Goal: Check status: Check status

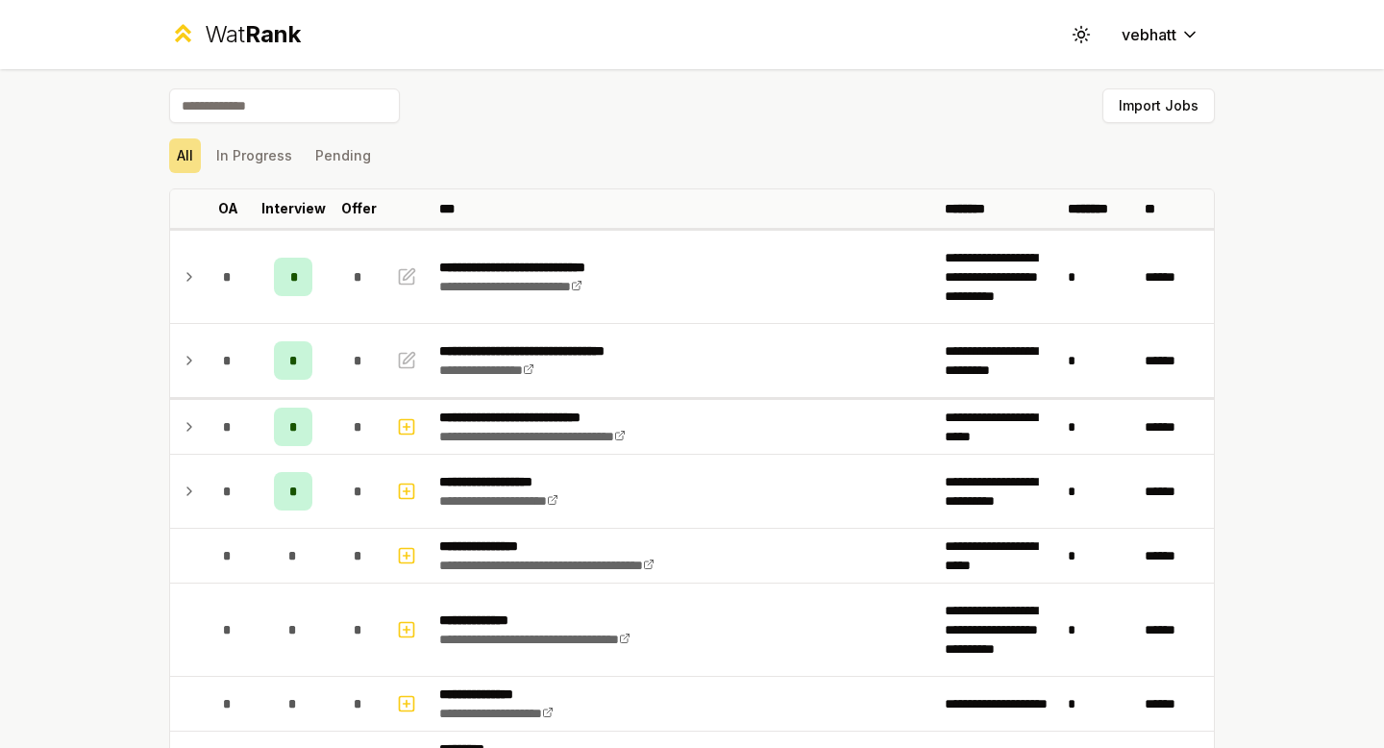
click at [246, 176] on div "All In Progress Pending" at bounding box center [692, 156] width 1046 height 50
click at [261, 162] on button "In Progress" at bounding box center [254, 155] width 91 height 35
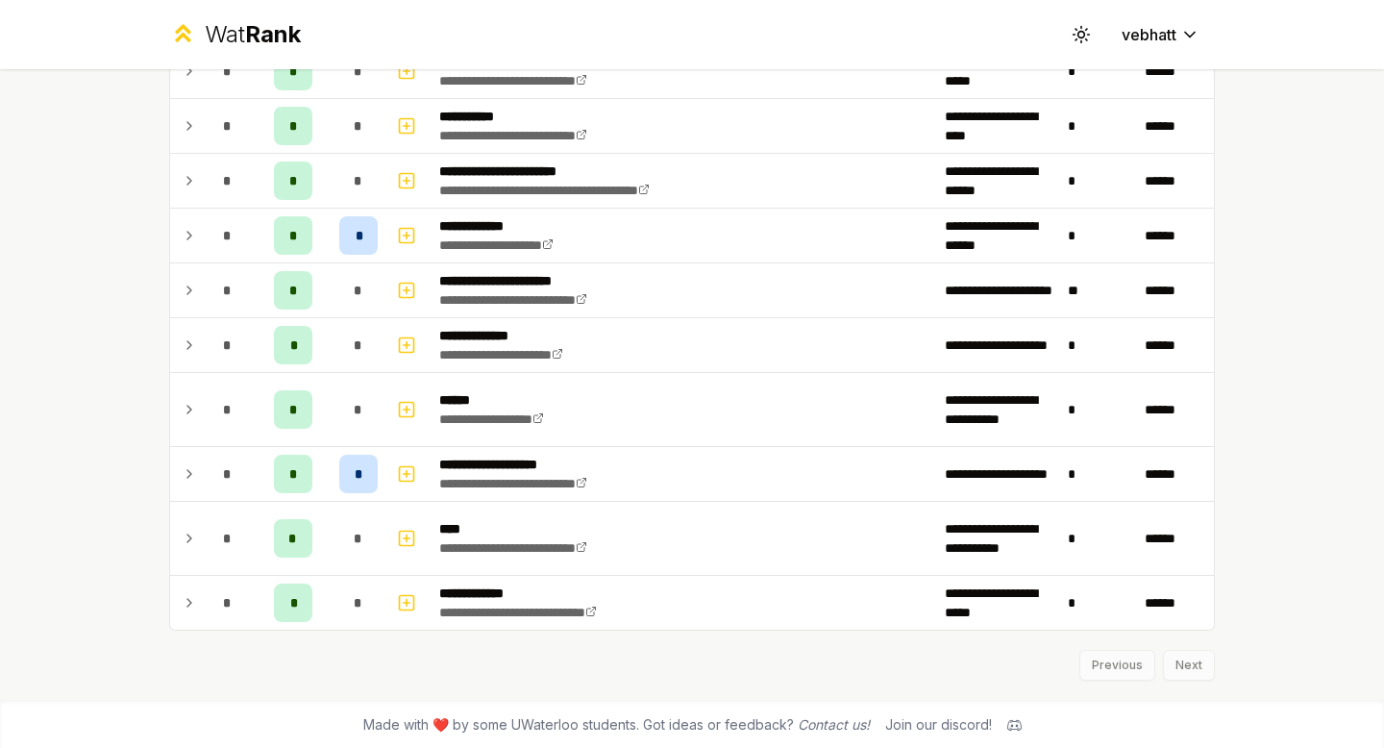
scroll to position [2375, 0]
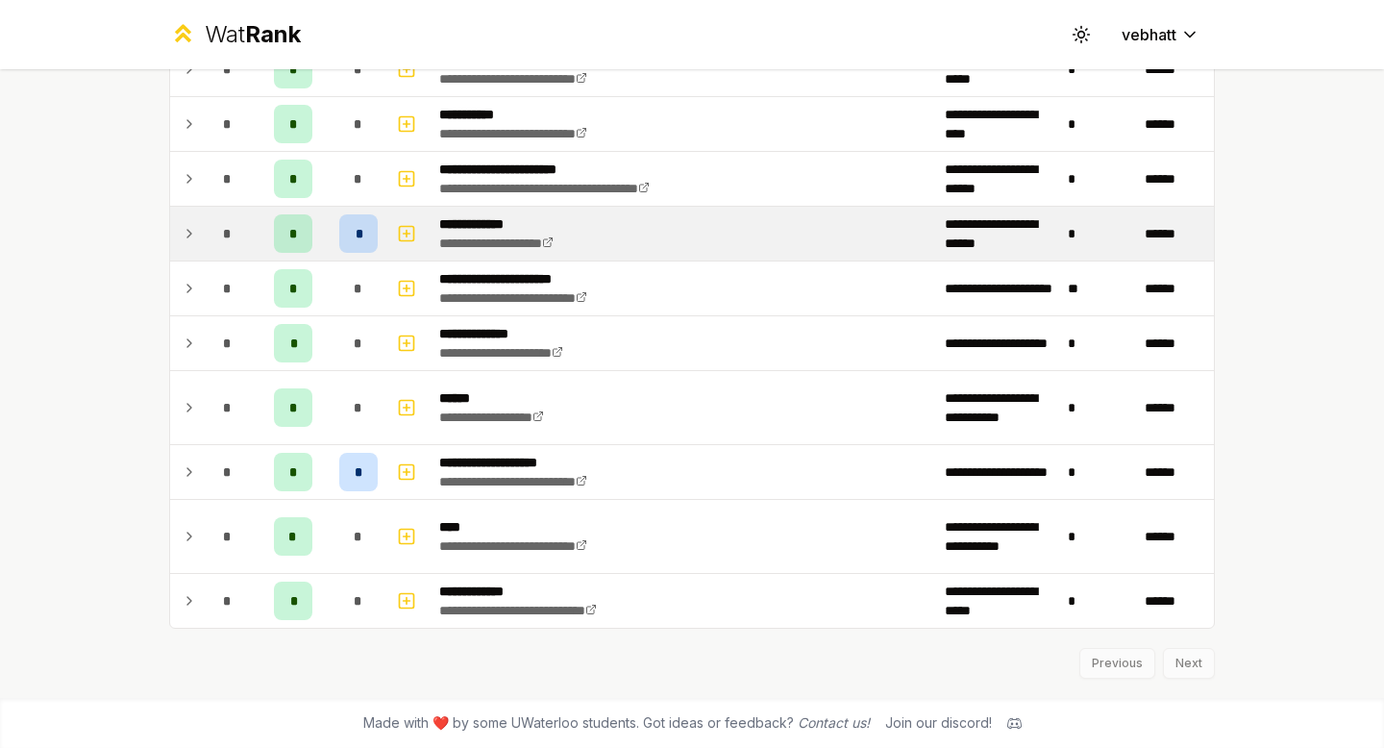
click at [181, 227] on td at bounding box center [185, 234] width 31 height 54
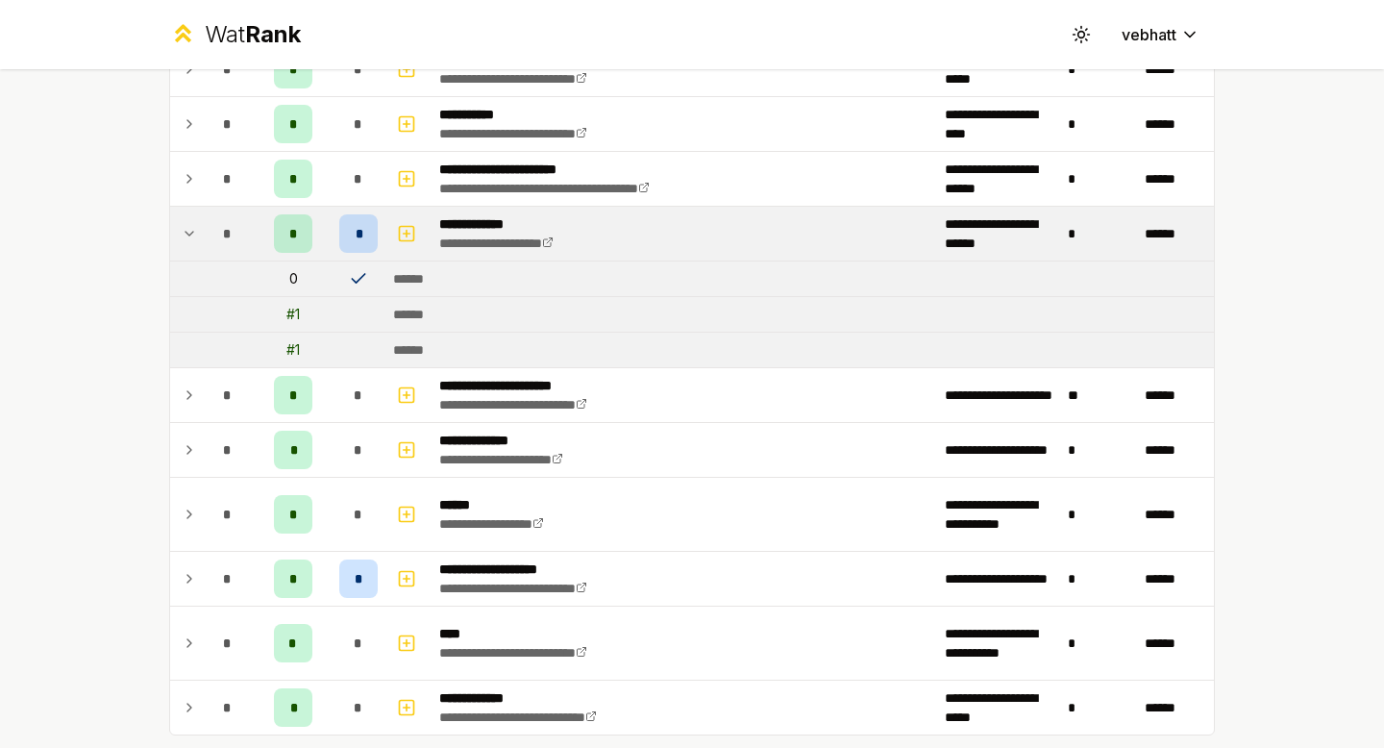
click at [184, 223] on icon at bounding box center [189, 233] width 15 height 23
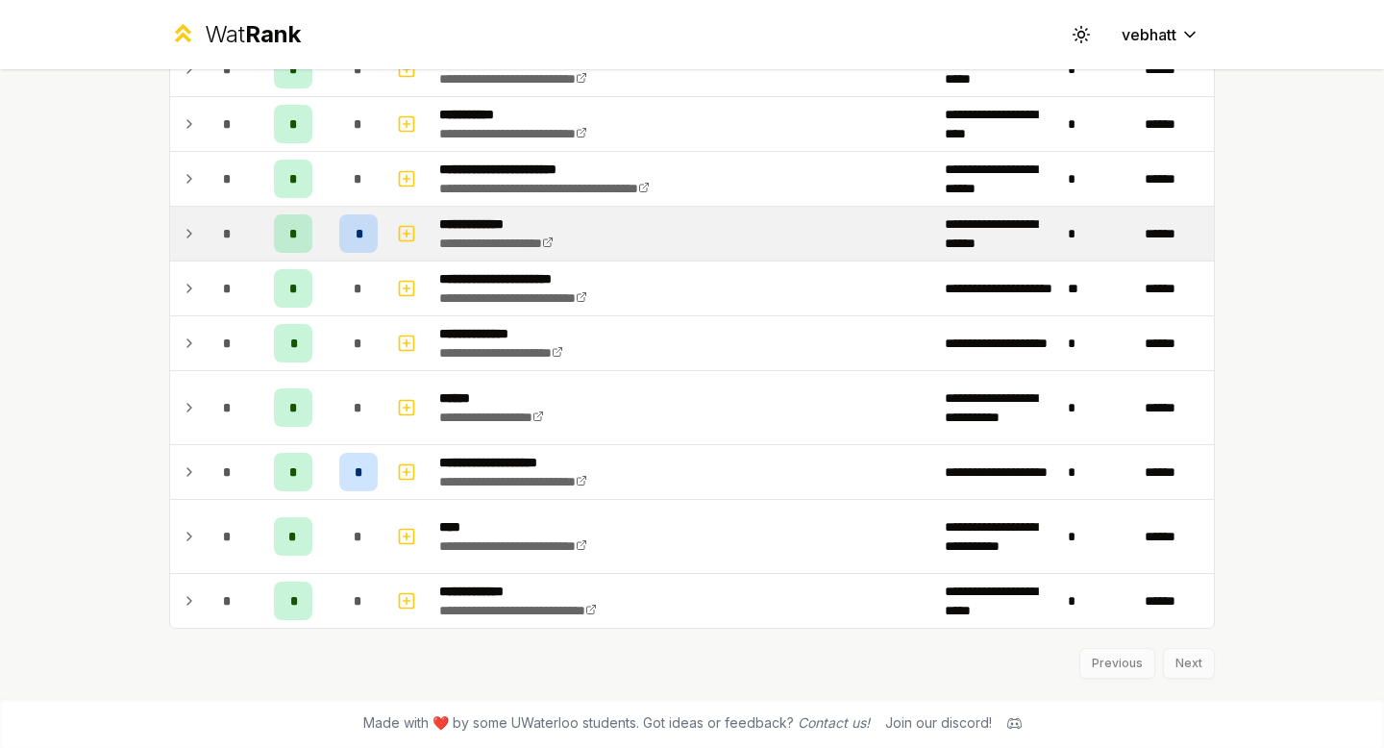
click at [184, 223] on icon at bounding box center [189, 233] width 15 height 23
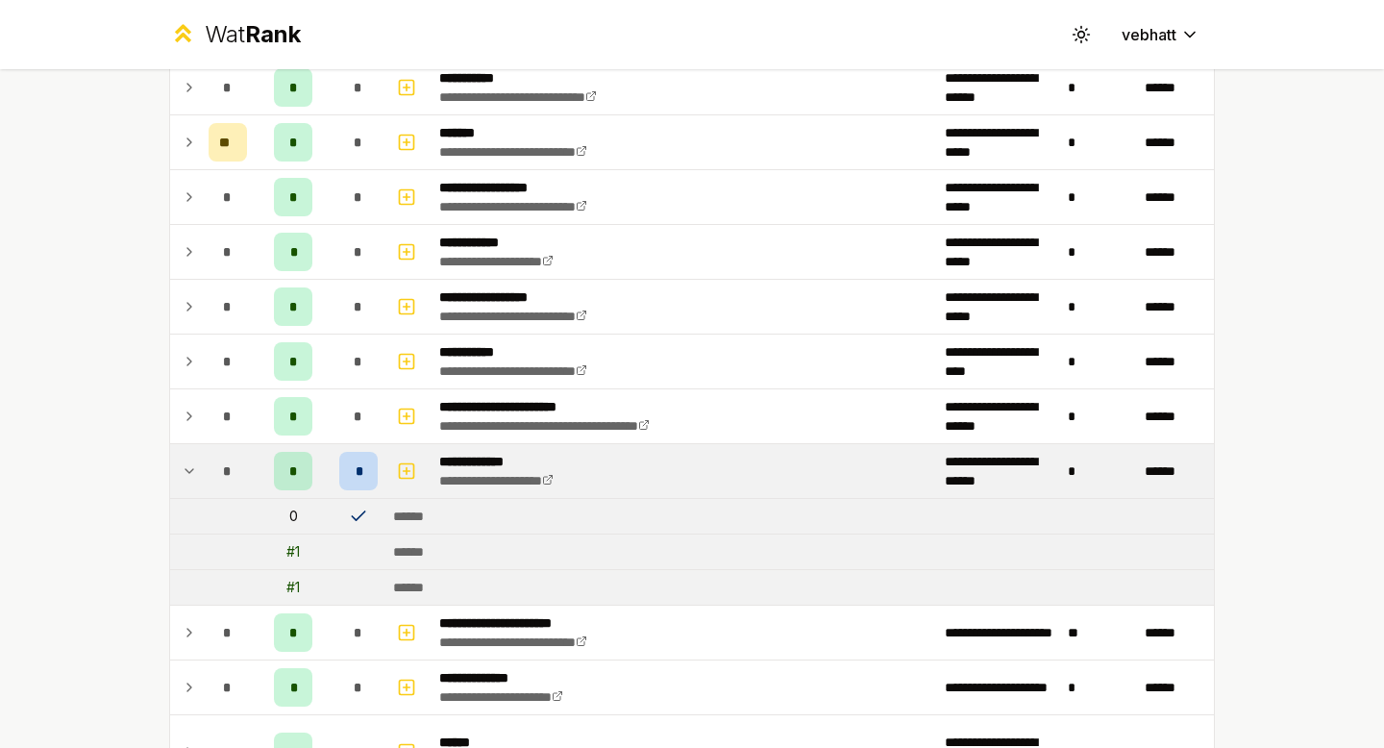
scroll to position [2145, 0]
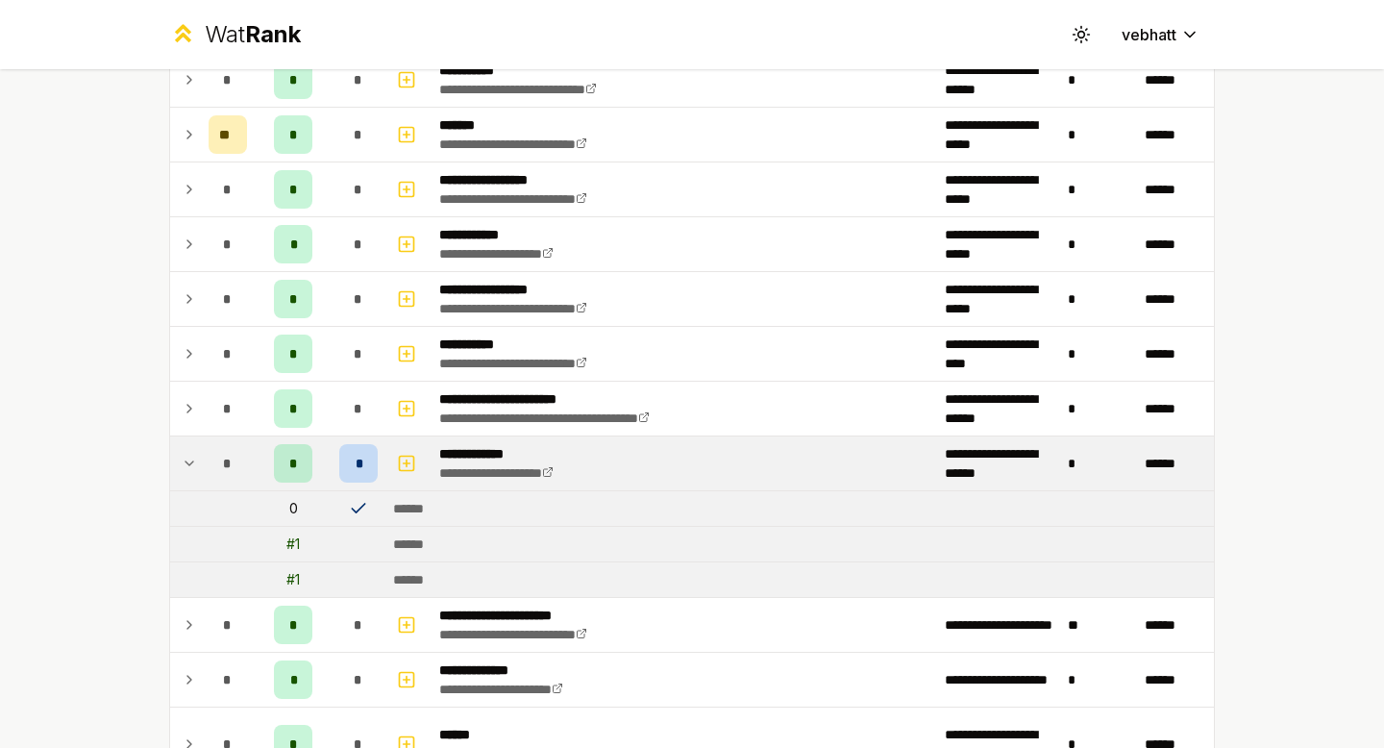
click at [187, 456] on icon at bounding box center [189, 463] width 15 height 23
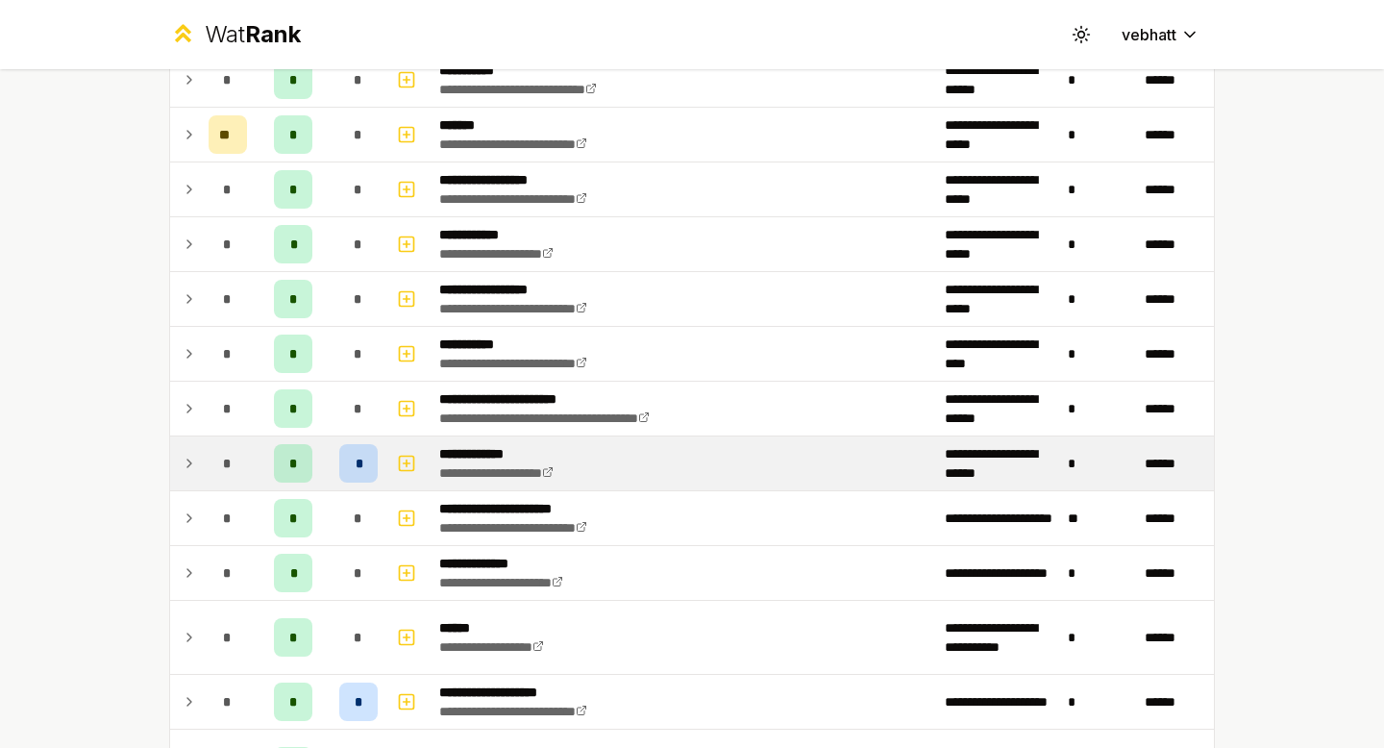
click at [187, 456] on icon at bounding box center [189, 463] width 15 height 23
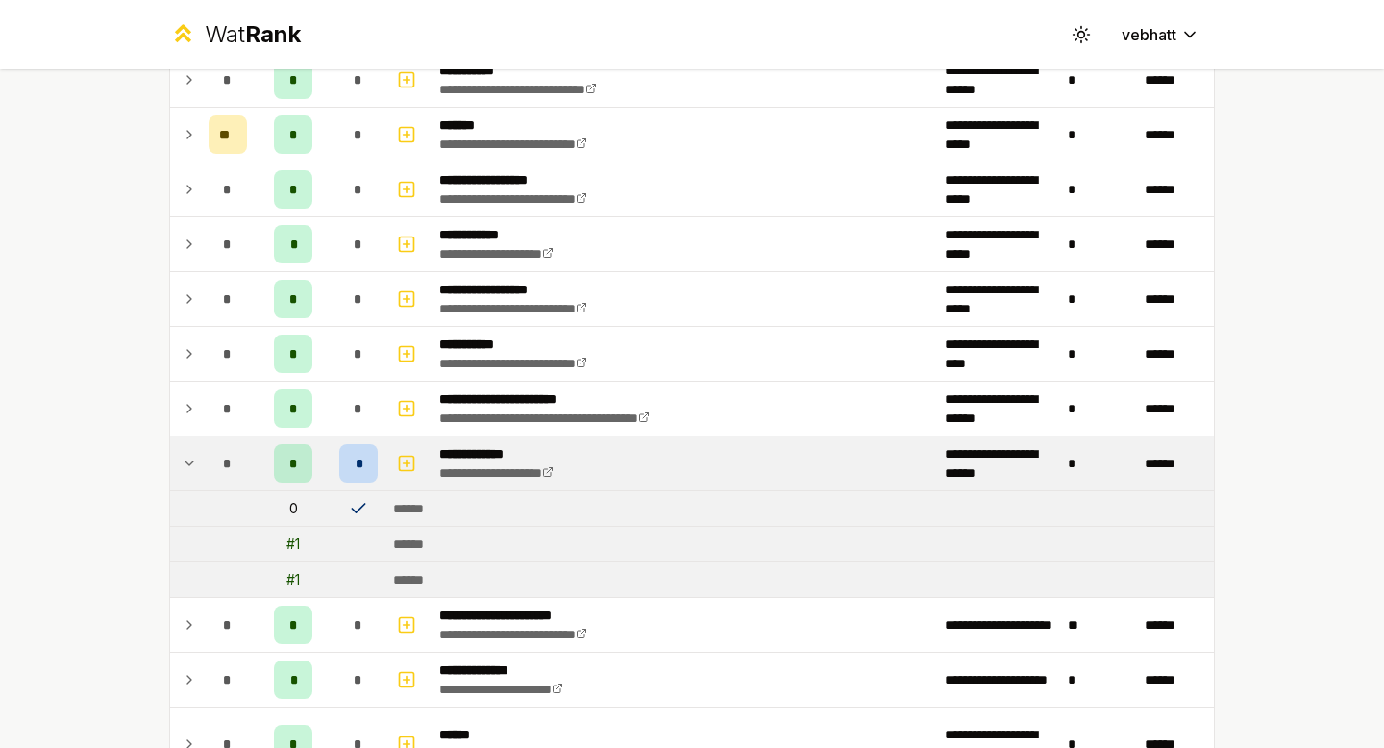
click at [187, 456] on icon at bounding box center [189, 463] width 15 height 23
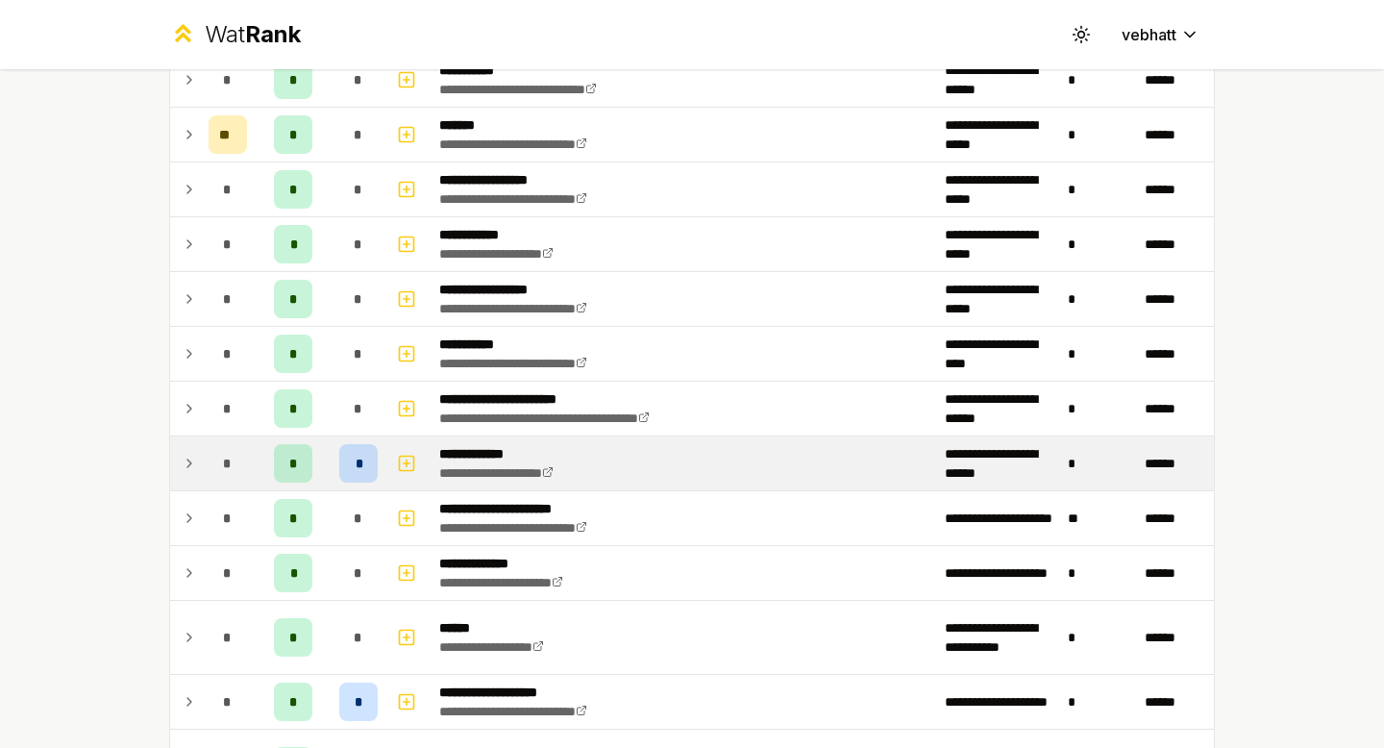
click at [187, 456] on icon at bounding box center [189, 463] width 15 height 23
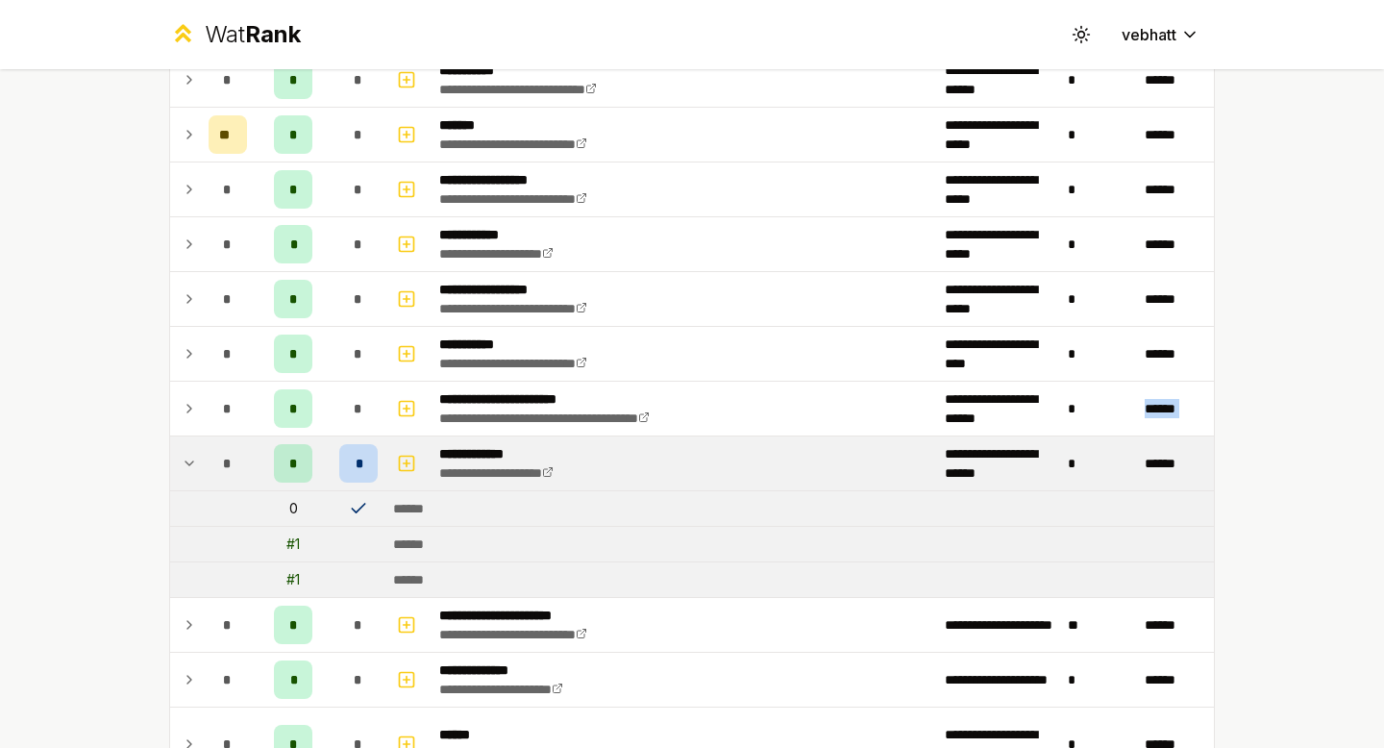
click at [187, 456] on icon at bounding box center [189, 463] width 15 height 23
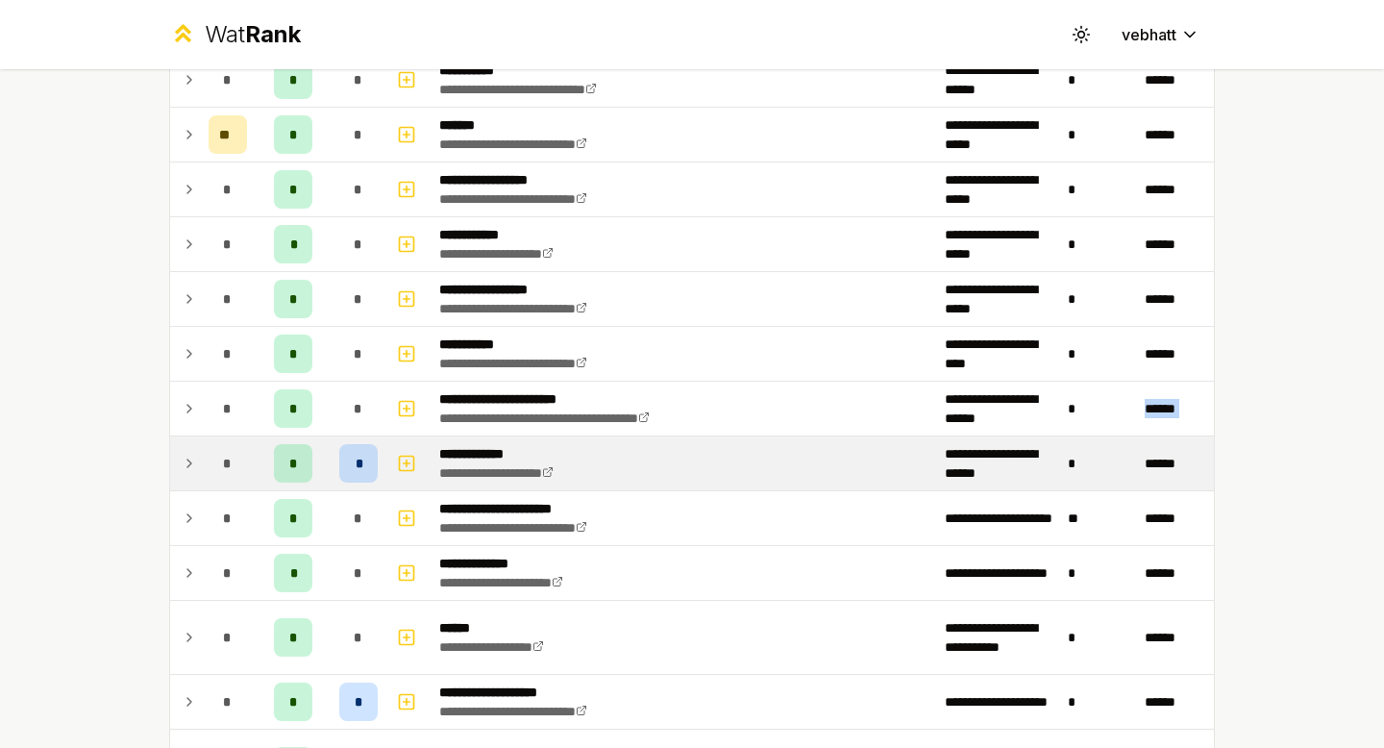
click at [187, 456] on icon at bounding box center [189, 463] width 15 height 23
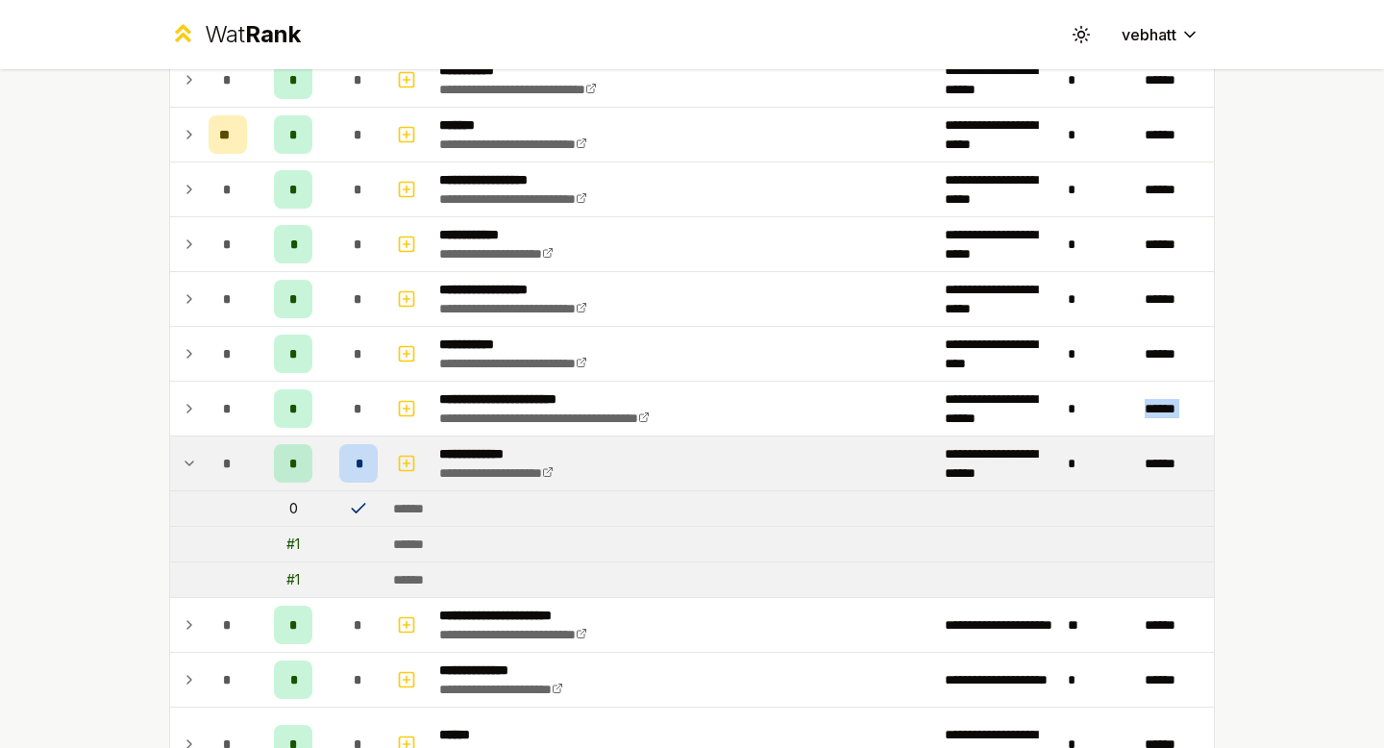
click at [187, 456] on icon at bounding box center [189, 463] width 15 height 23
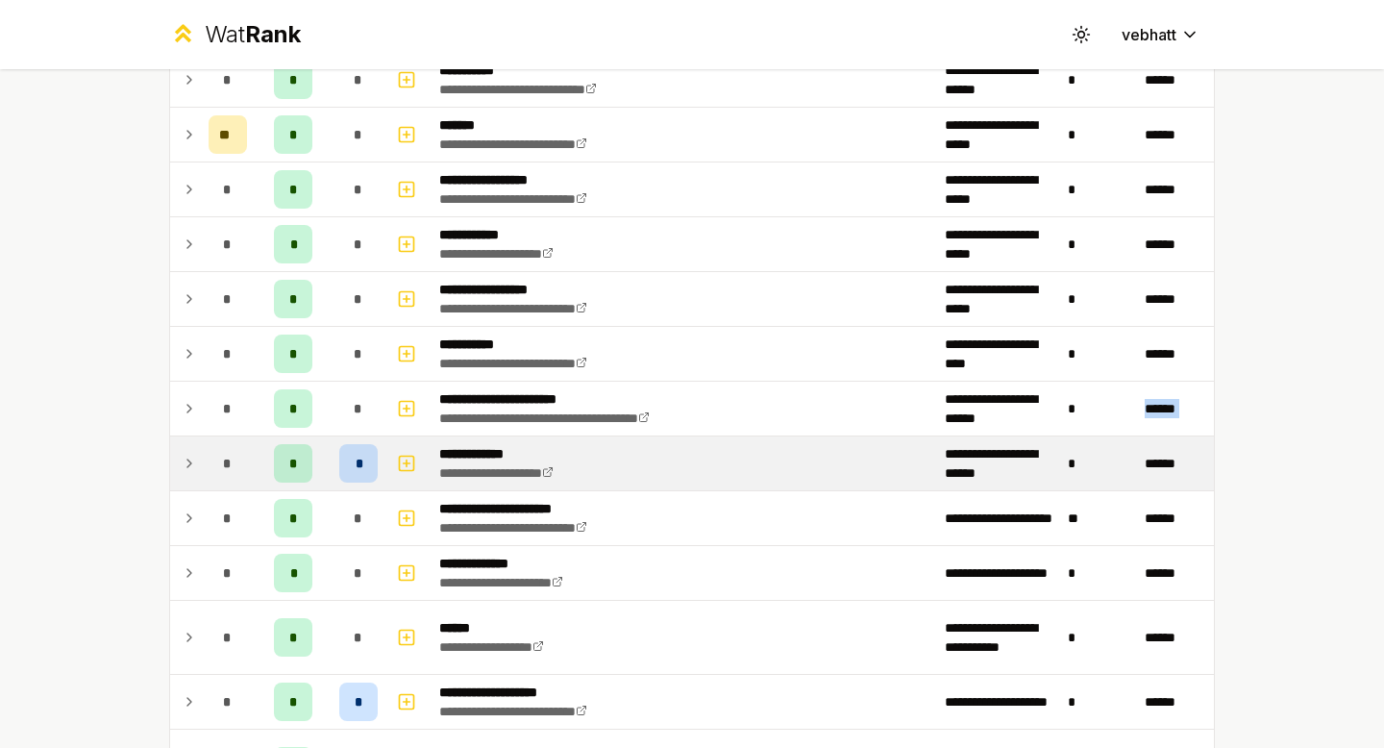
click at [187, 456] on icon at bounding box center [189, 463] width 15 height 23
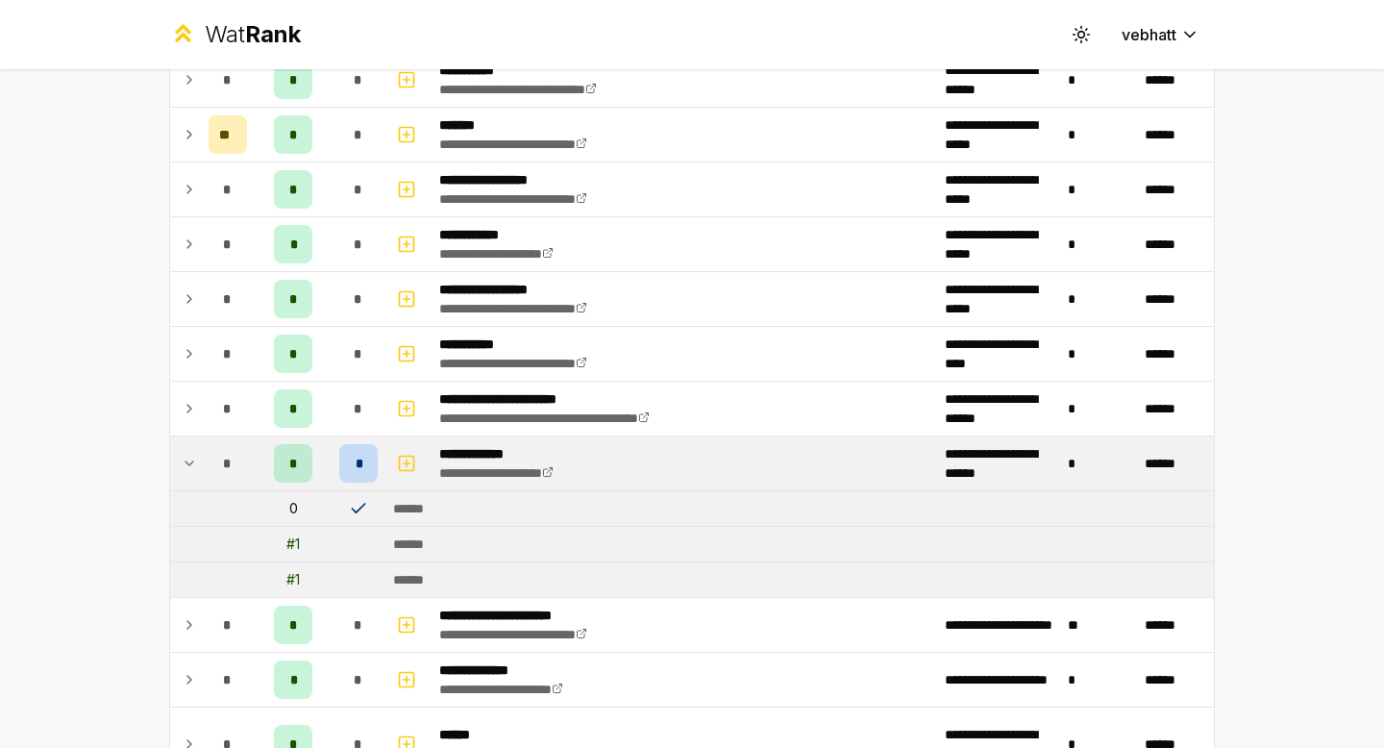
click at [117, 440] on div "**********" at bounding box center [692, 374] width 1384 height 748
click at [185, 456] on icon at bounding box center [189, 463] width 15 height 23
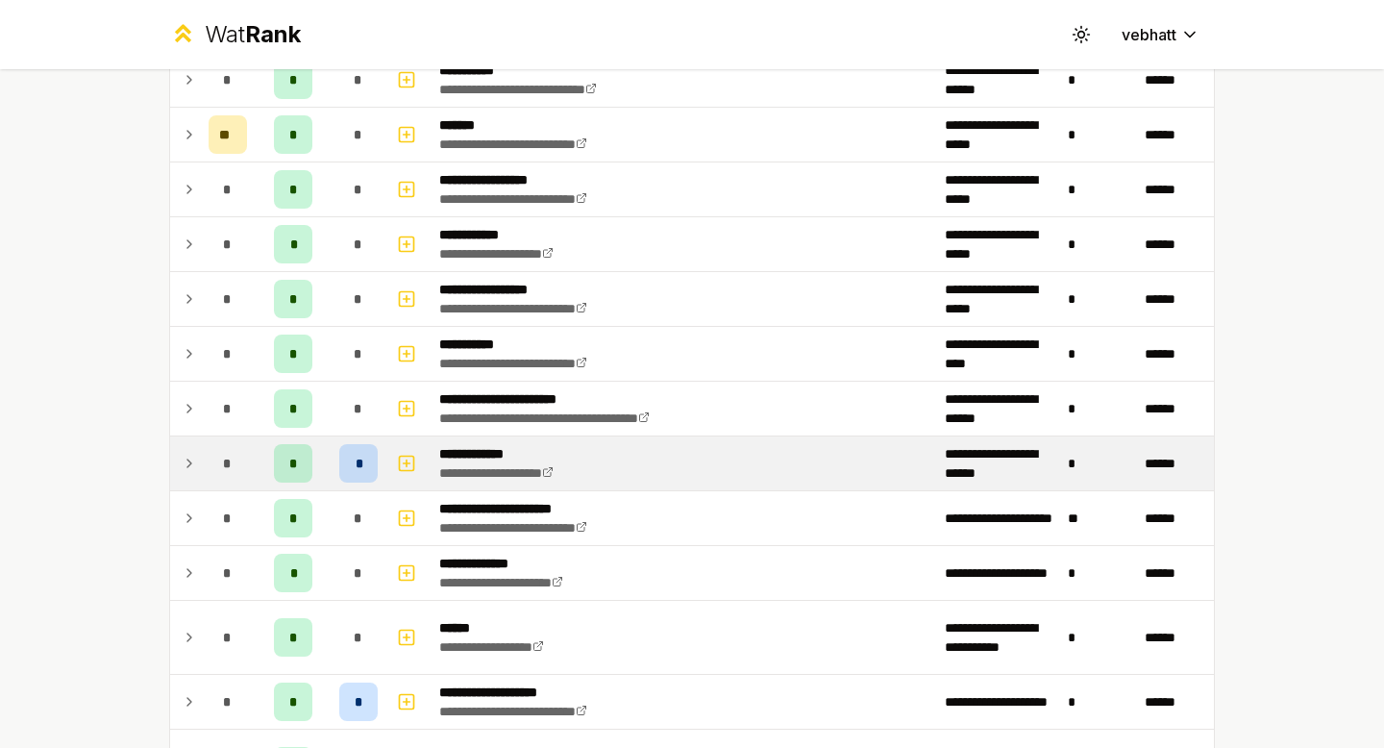
click at [130, 413] on div "**********" at bounding box center [692, 374] width 1384 height 748
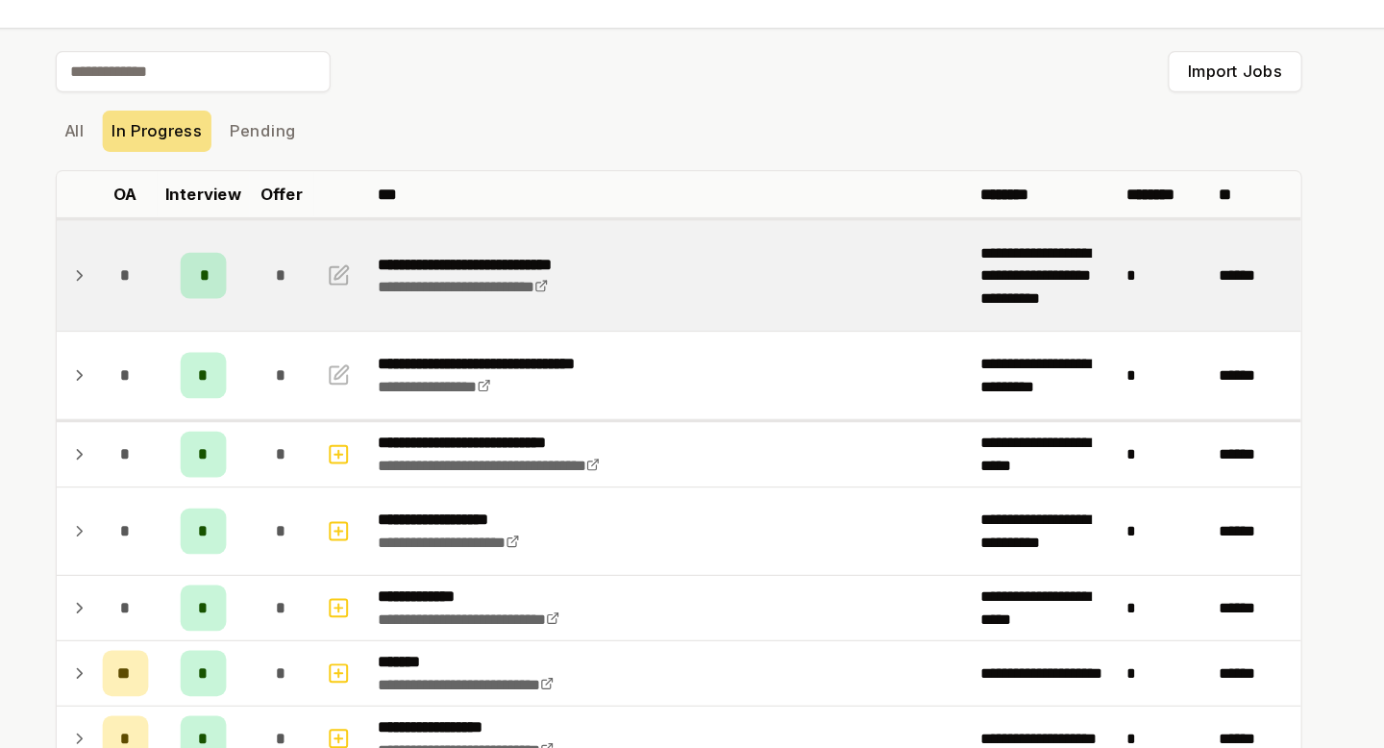
scroll to position [51, 0]
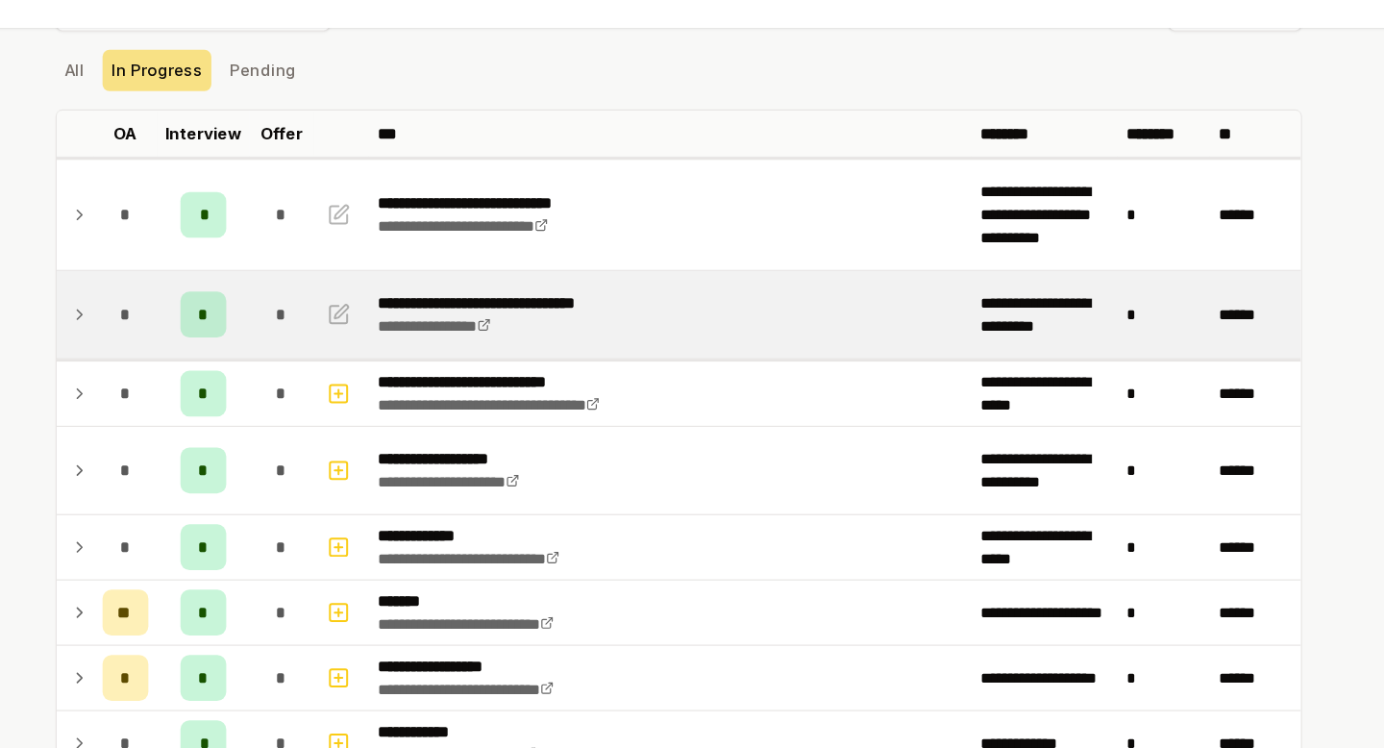
click at [177, 308] on td at bounding box center [185, 309] width 31 height 73
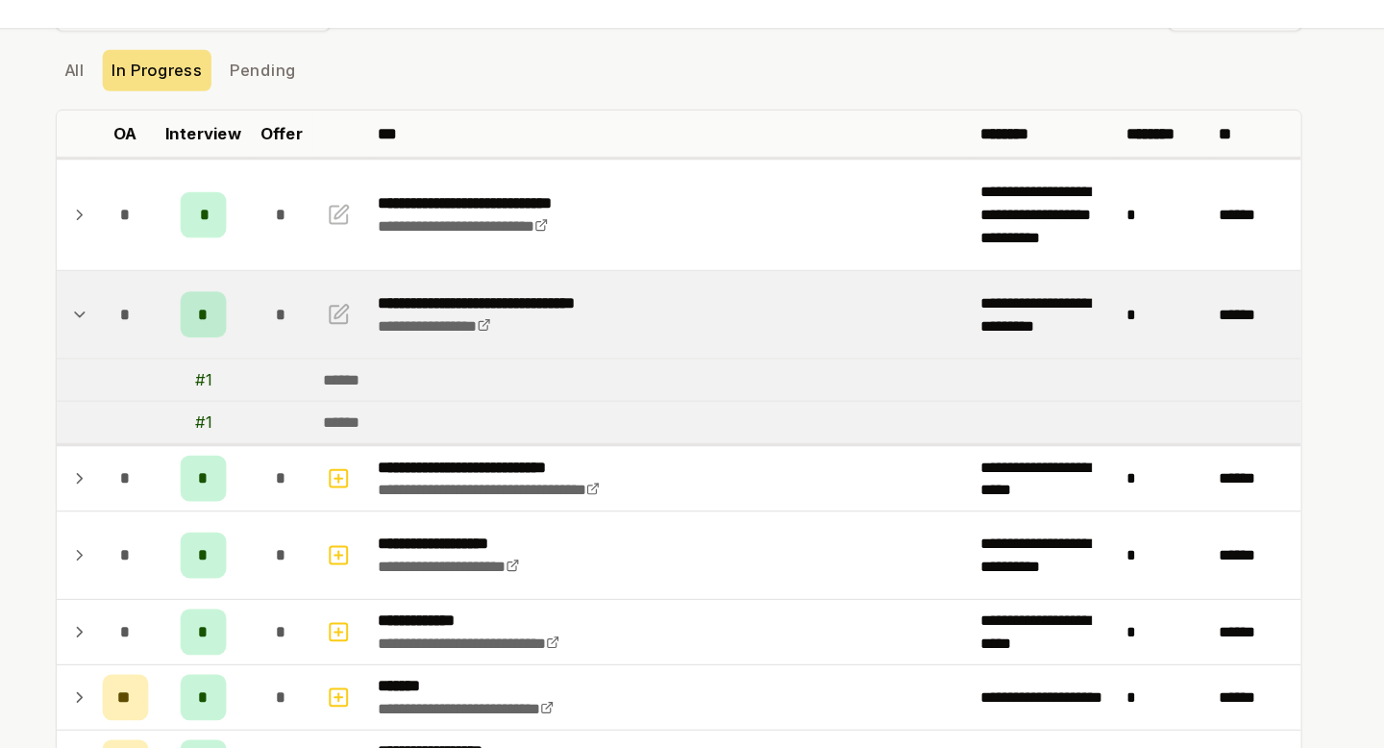
click at [186, 308] on icon at bounding box center [190, 310] width 8 height 4
